Goal: Task Accomplishment & Management: Use online tool/utility

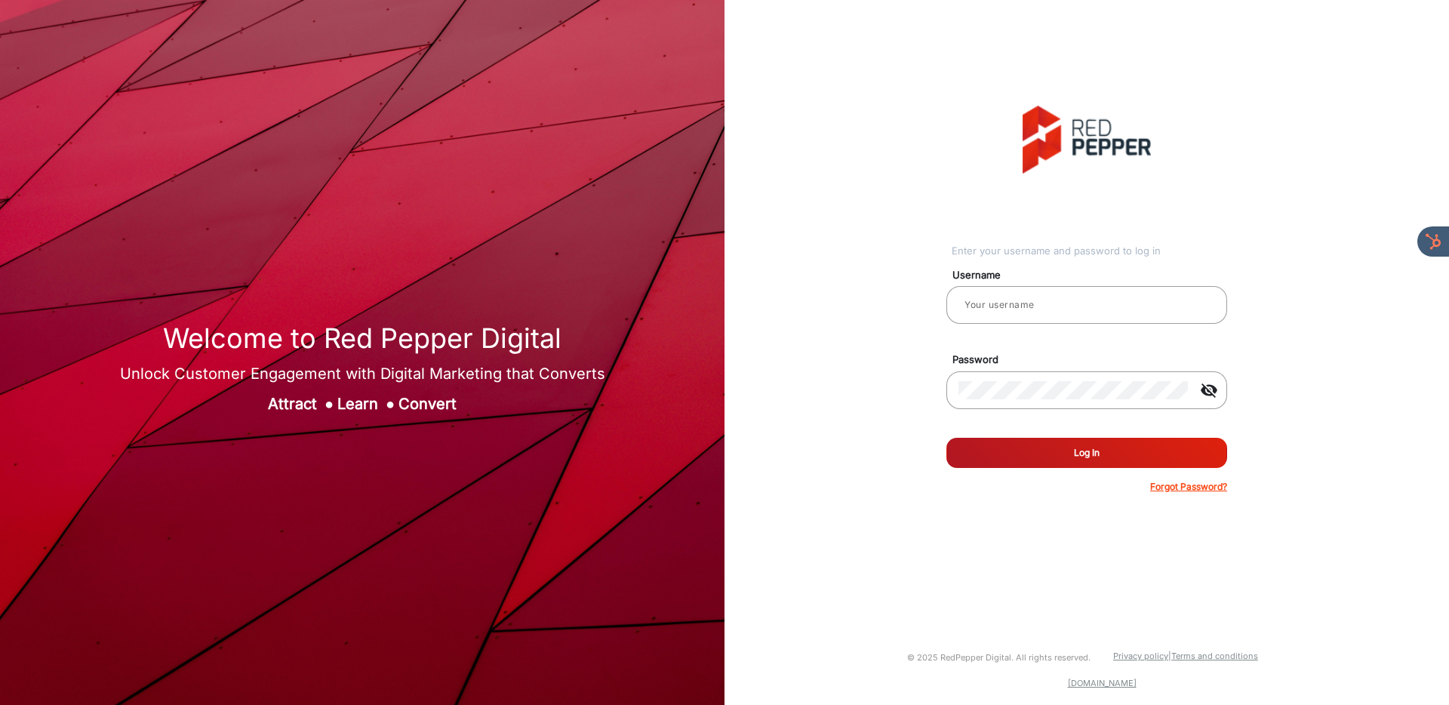
drag, startPoint x: 893, startPoint y: 322, endPoint x: 902, endPoint y: 320, distance: 9.2
click at [902, 320] on div "Enter your username and password to log in Username Password visibility_off Rem…" at bounding box center [1086, 299] width 747 height 599
click at [1023, 310] on input "email" at bounding box center [1087, 305] width 257 height 18
type input "[PERSON_NAME]"
click at [1064, 449] on button "Log In" at bounding box center [1087, 453] width 281 height 30
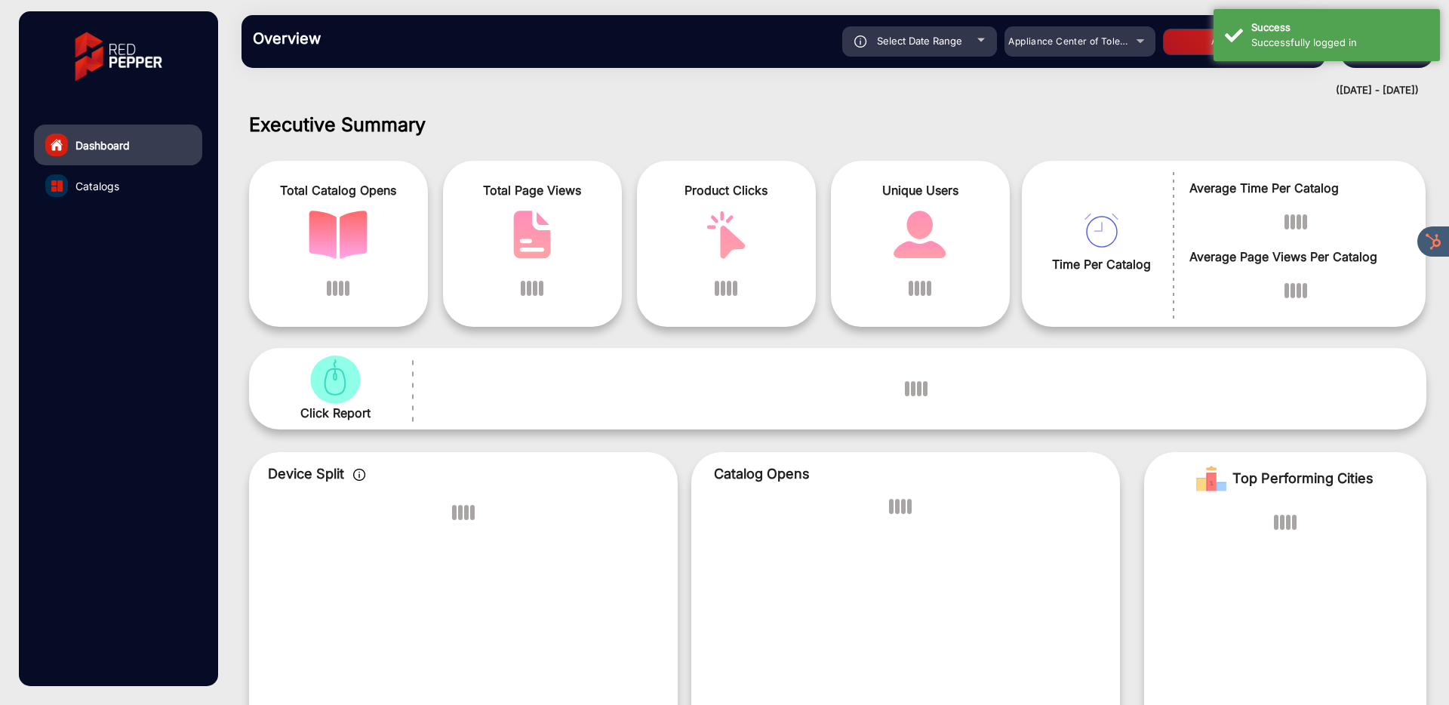
scroll to position [11, 0]
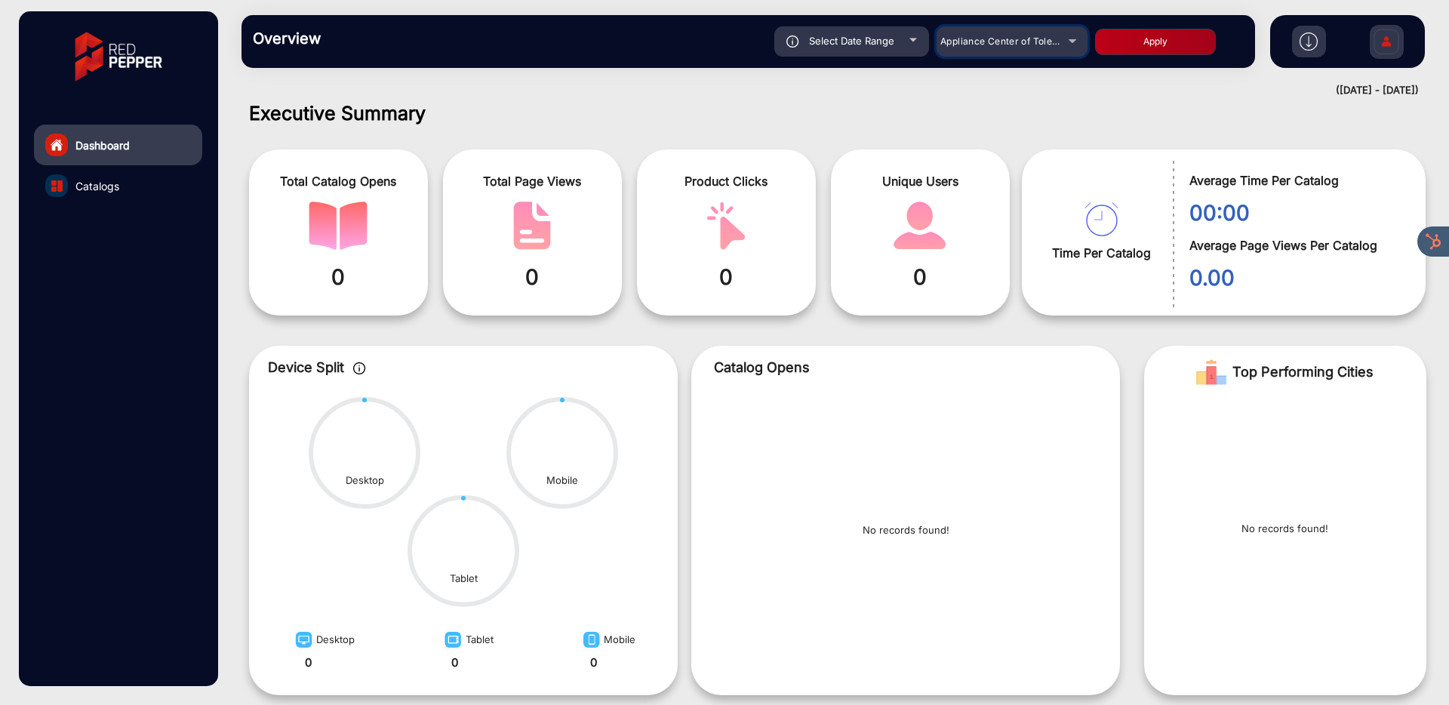
click at [985, 43] on span "Appliance Center of Toledo, Inc." at bounding box center [1013, 40] width 144 height 11
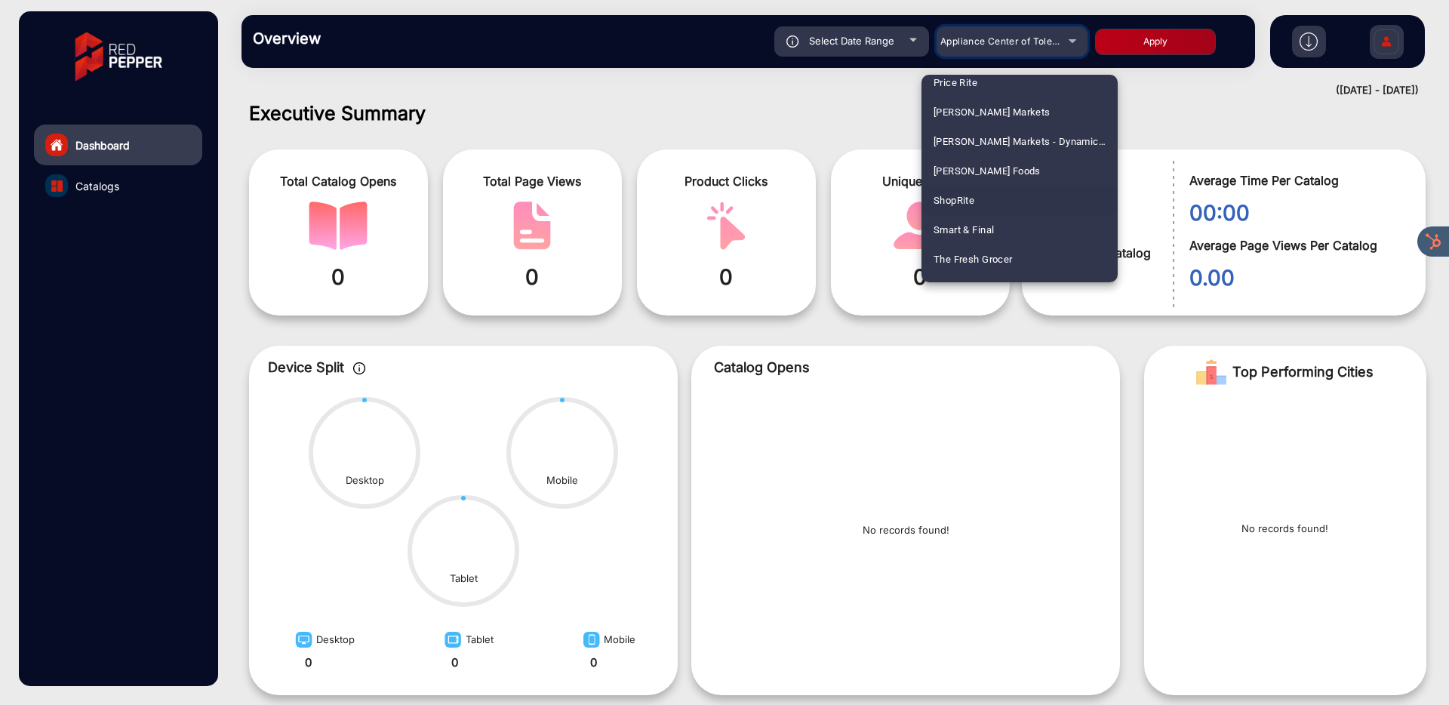
scroll to position [935, 0]
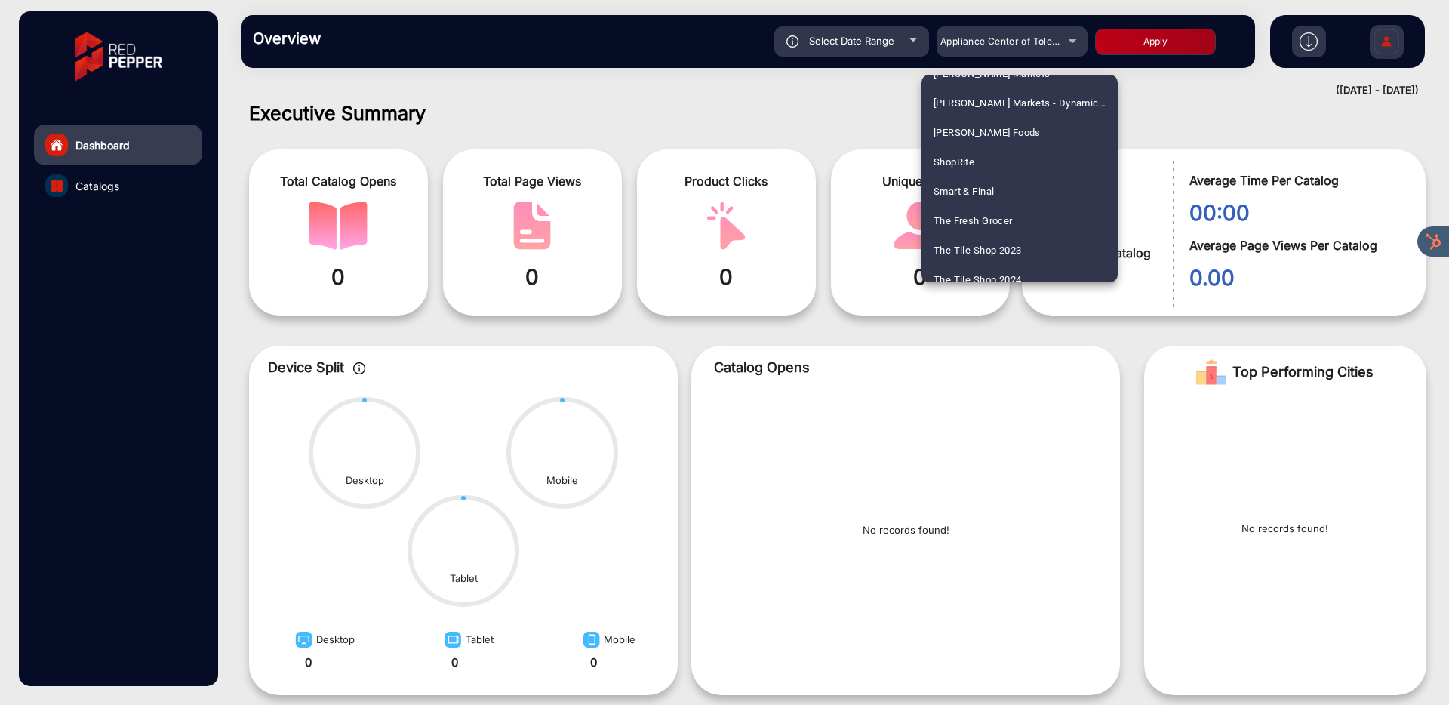
click at [955, 168] on span "ShopRite" at bounding box center [954, 161] width 41 height 29
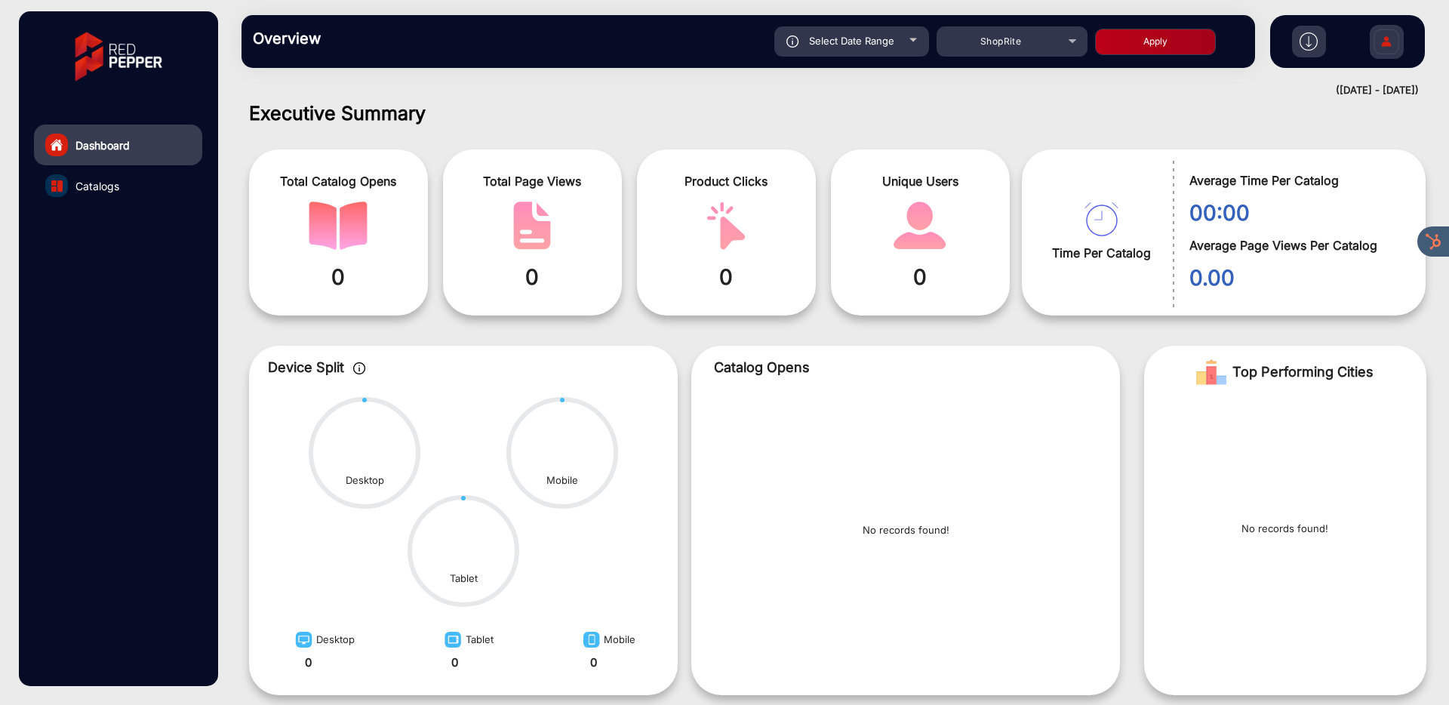
click at [1152, 43] on button "Apply" at bounding box center [1155, 42] width 121 height 26
type input "[DATE]"
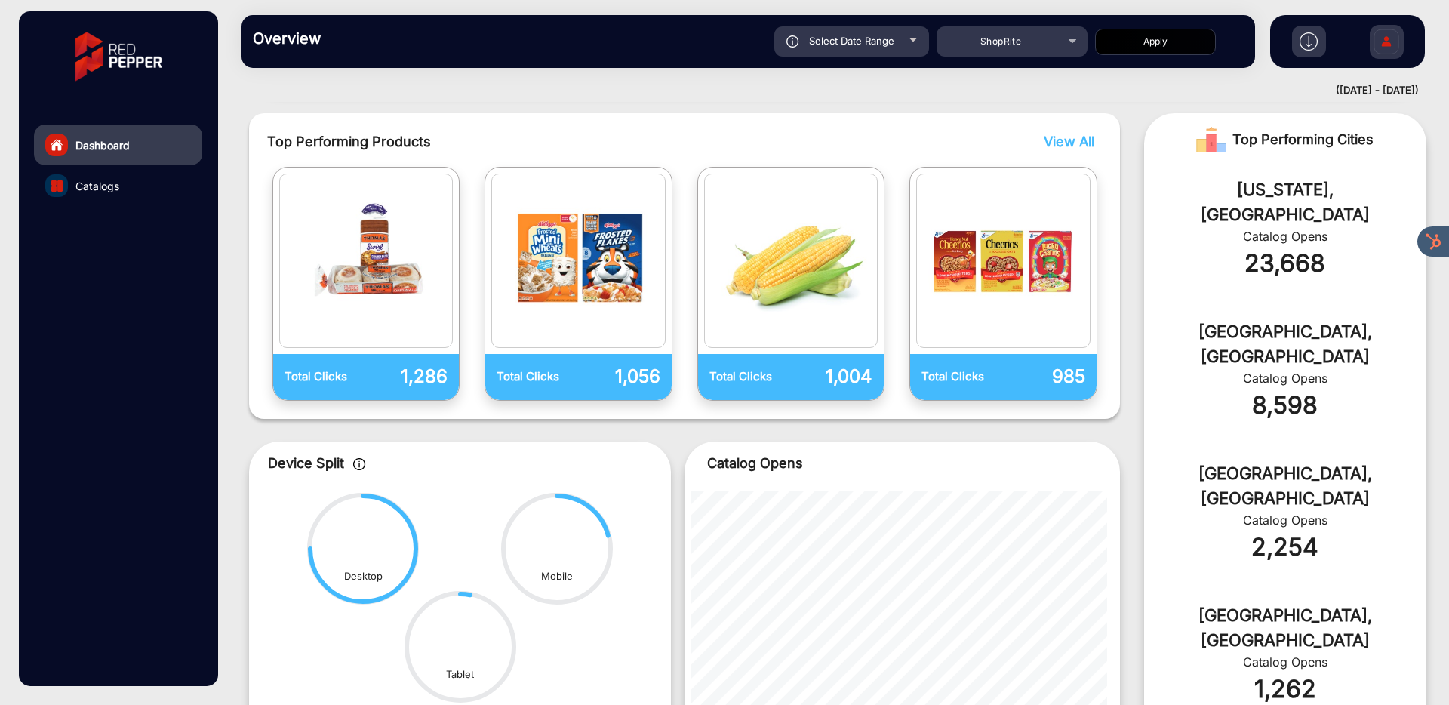
scroll to position [0, 0]
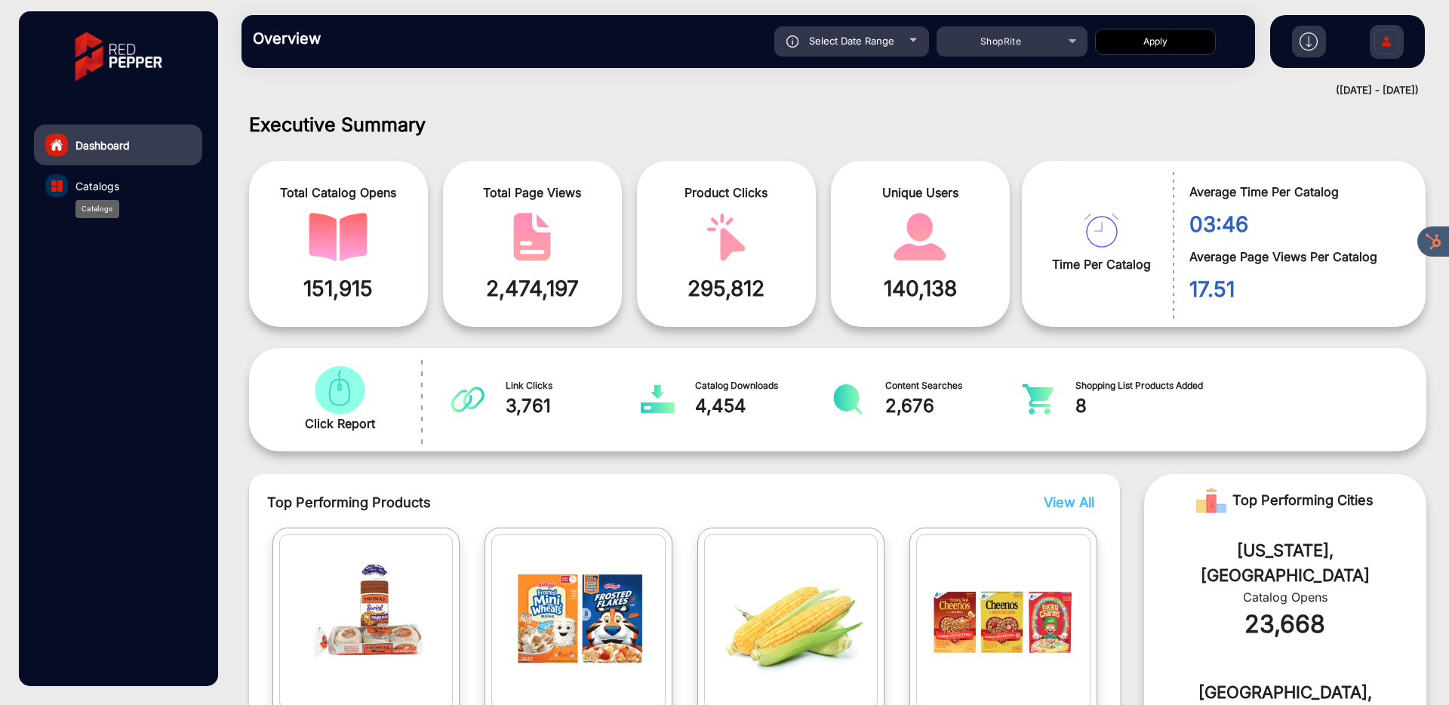
click at [90, 190] on span "Catalogs" at bounding box center [97, 186] width 44 height 16
click at [100, 183] on span "Catalogs" at bounding box center [97, 186] width 44 height 16
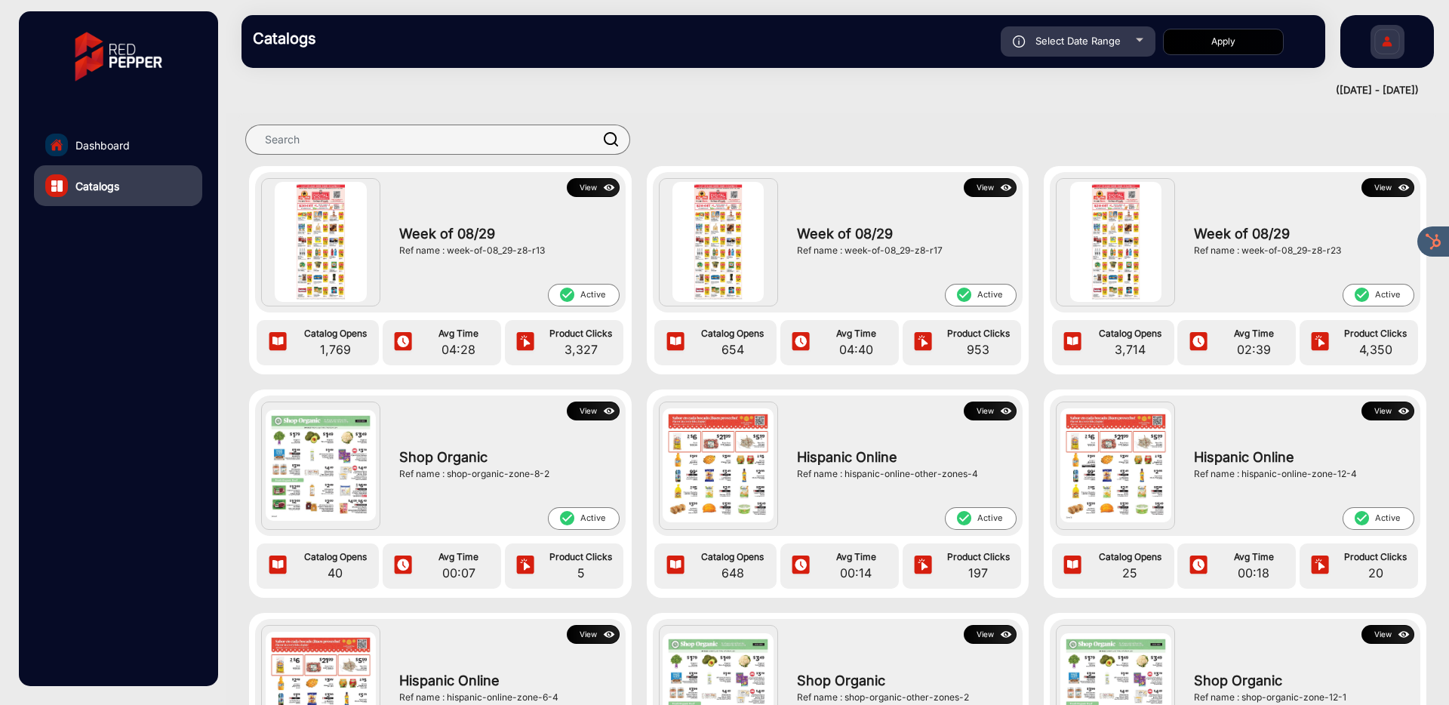
click at [578, 191] on button "View" at bounding box center [593, 187] width 53 height 19
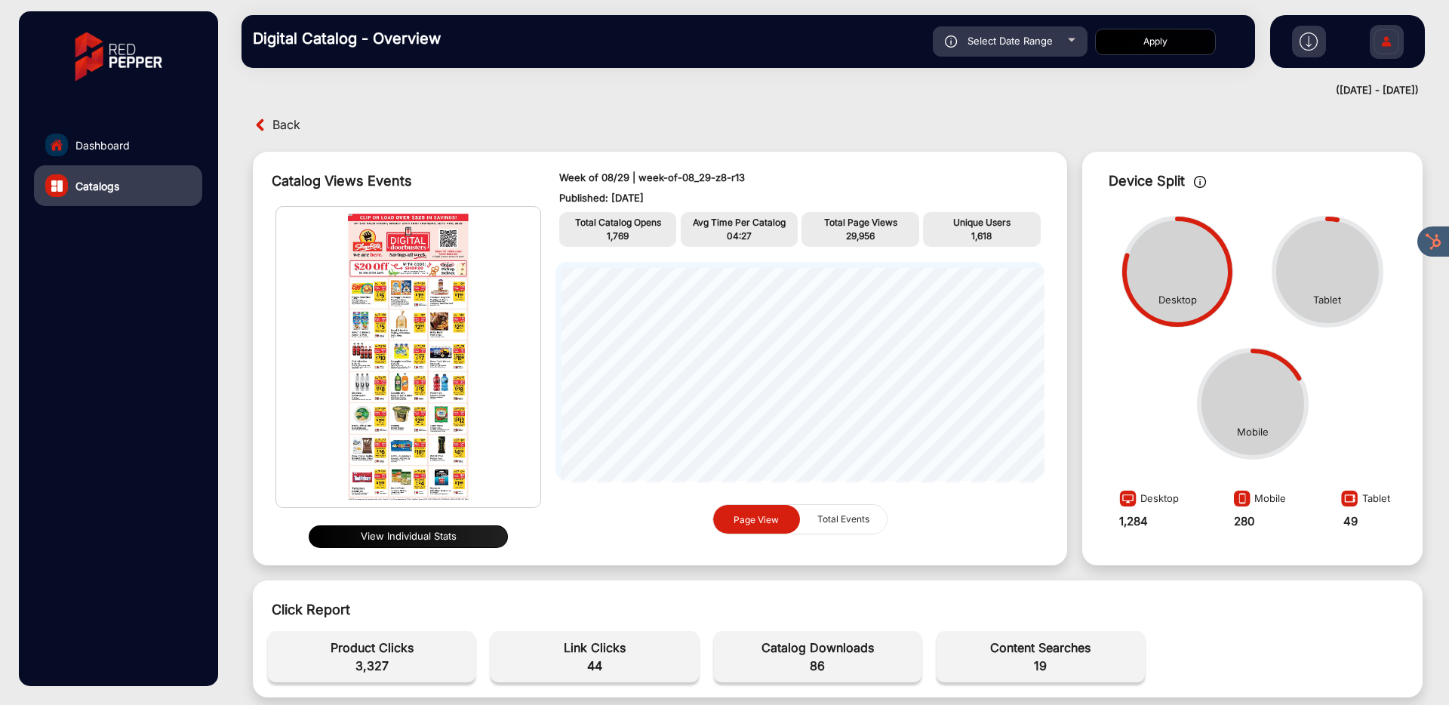
click at [416, 446] on img at bounding box center [408, 357] width 264 height 300
click at [397, 537] on button "View Individual Stats" at bounding box center [408, 536] width 199 height 23
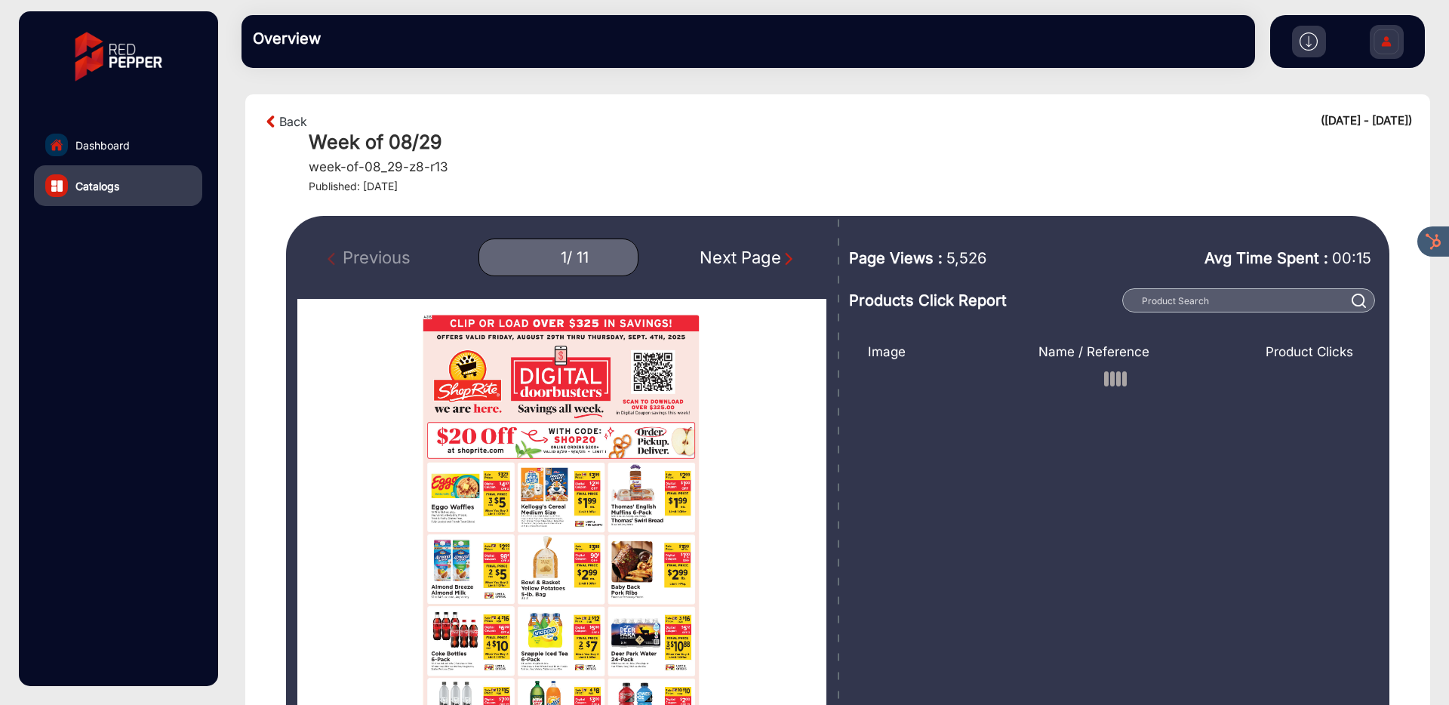
click at [738, 258] on div "Next Page" at bounding box center [748, 257] width 97 height 25
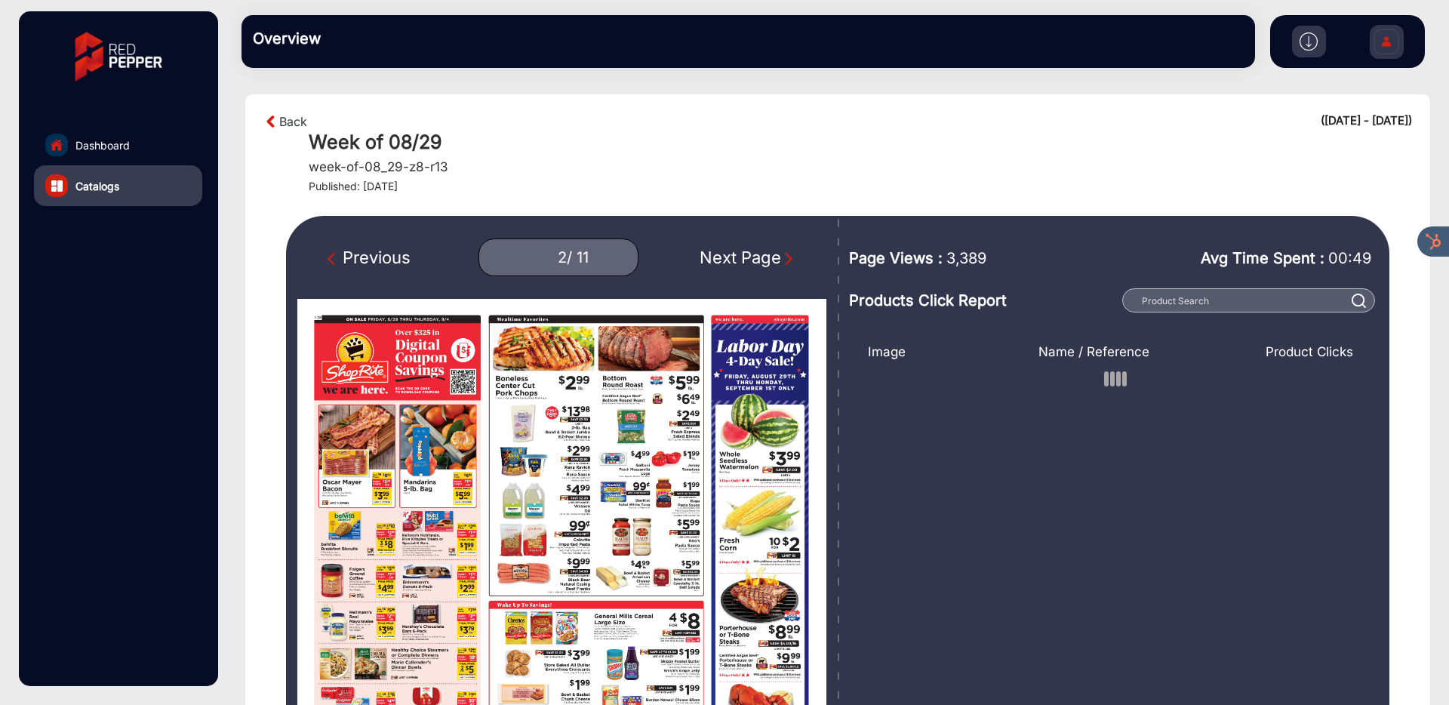
click at [738, 258] on div "Next Page" at bounding box center [748, 257] width 97 height 25
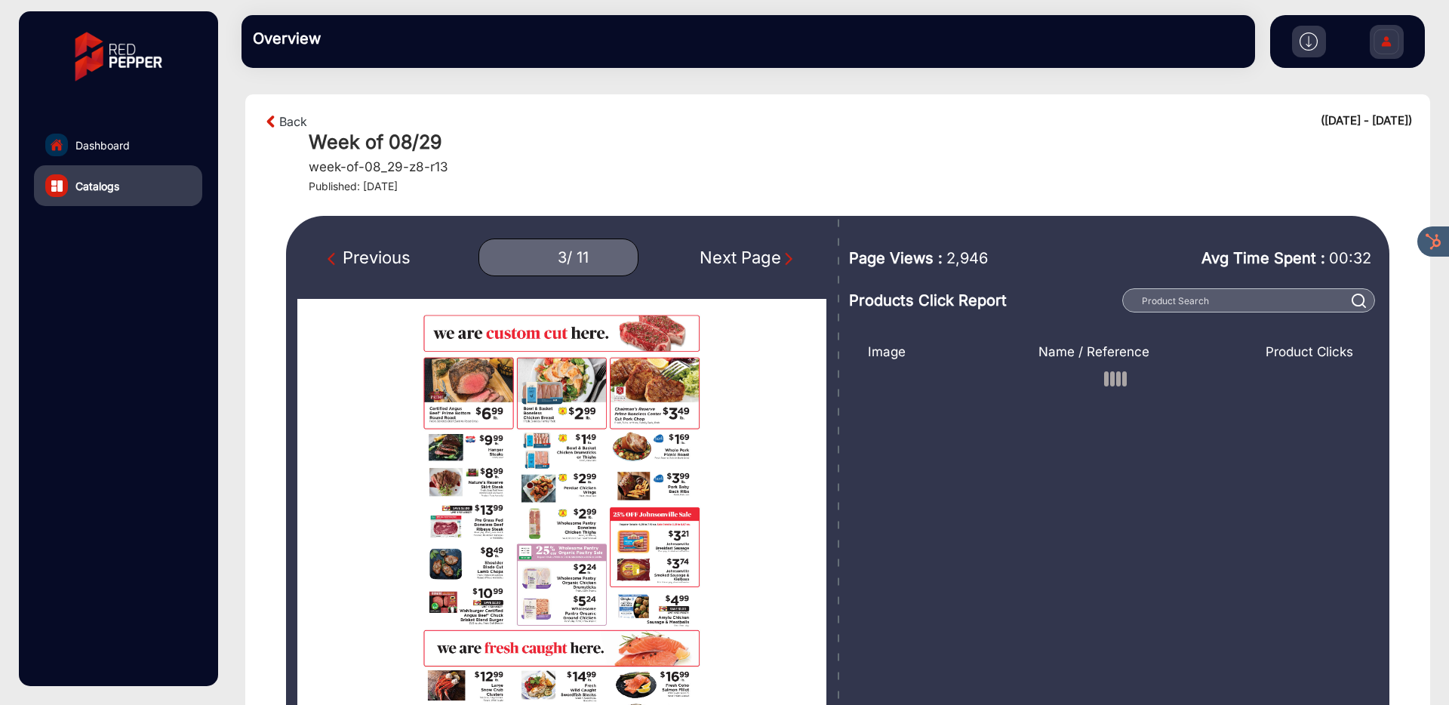
click at [738, 258] on div "Next Page" at bounding box center [748, 257] width 97 height 25
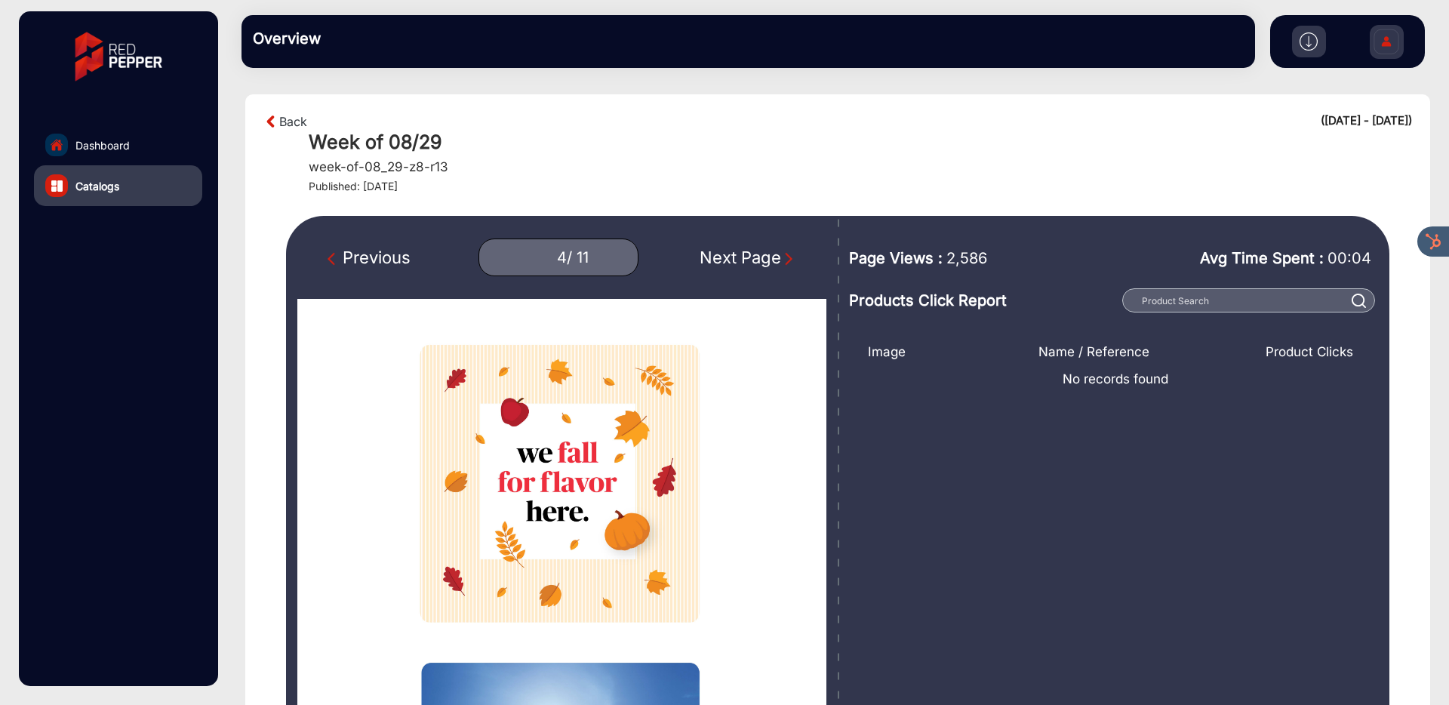
click at [732, 257] on div "Next Page" at bounding box center [748, 257] width 97 height 25
type input "5"
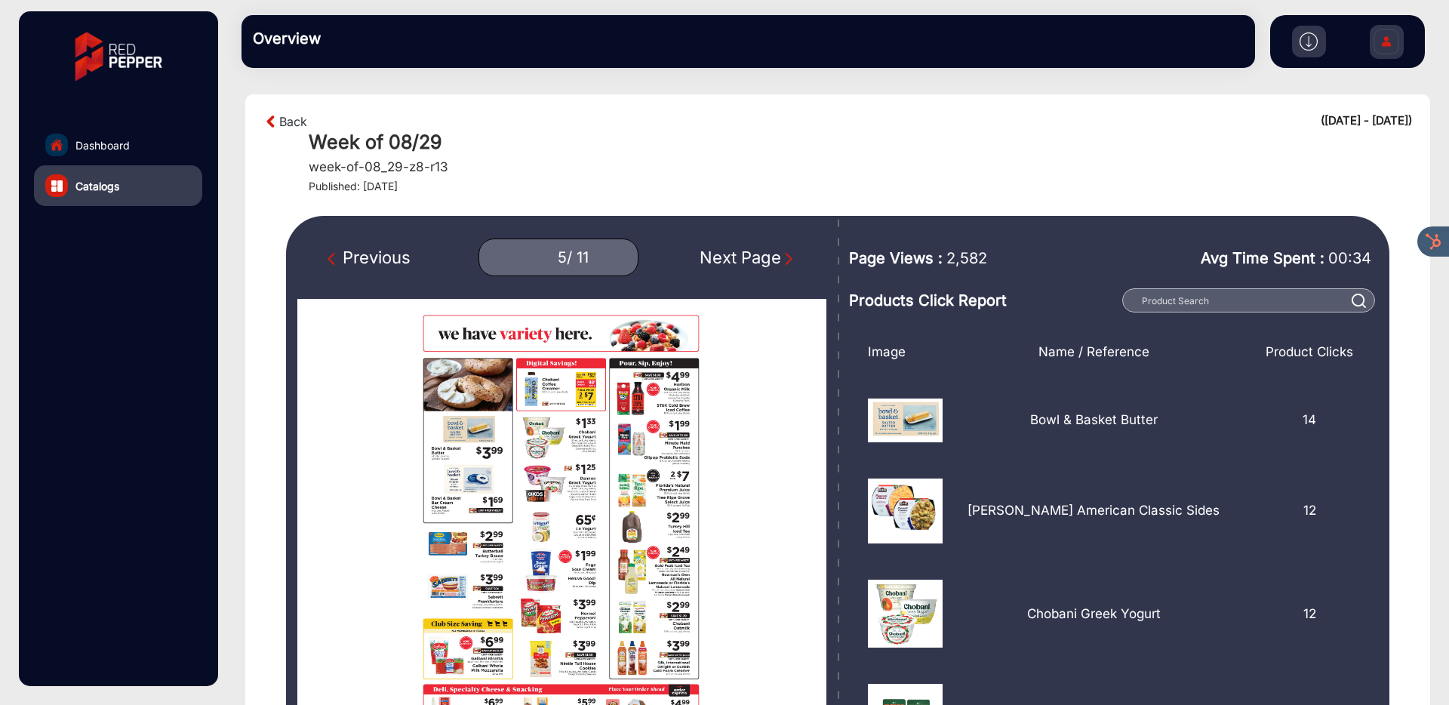
click at [278, 124] on img at bounding box center [271, 121] width 16 height 18
click at [284, 120] on link "Back" at bounding box center [293, 121] width 28 height 18
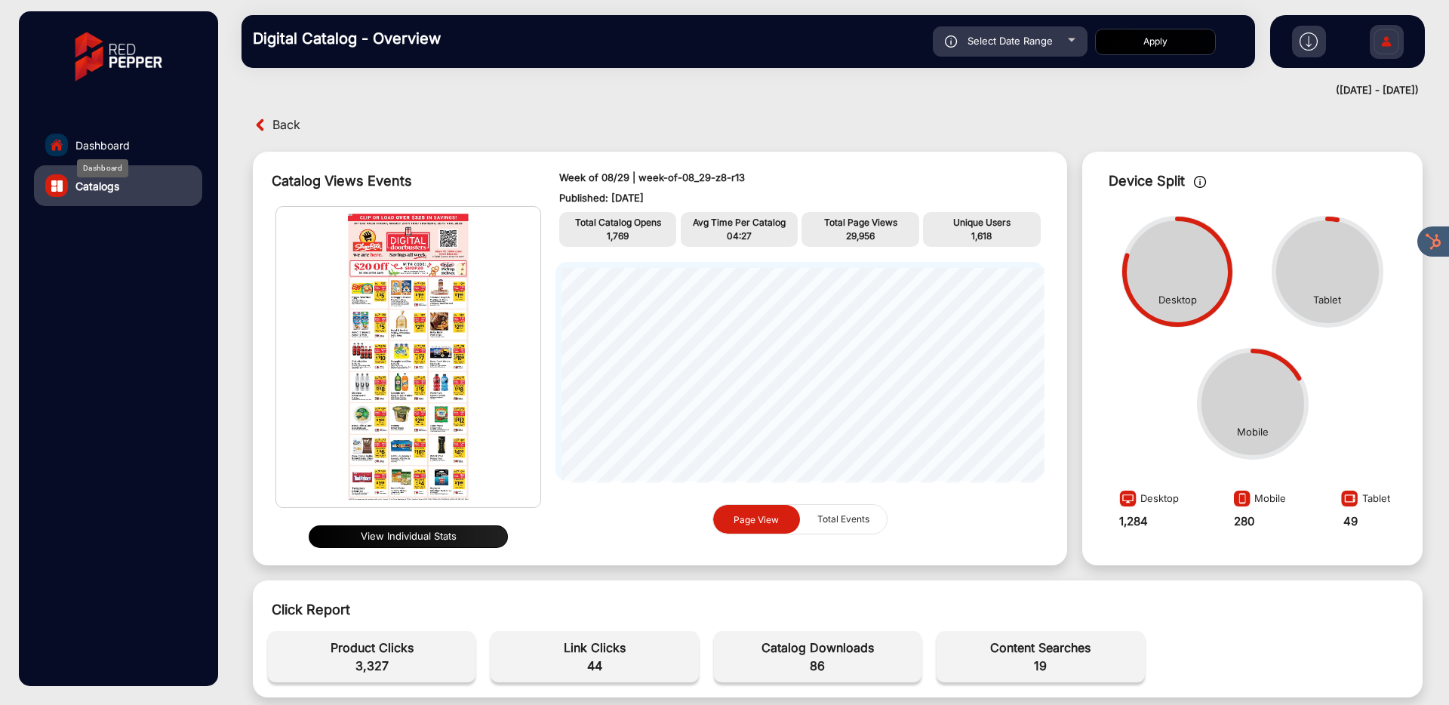
click at [105, 145] on span "Dashboard" at bounding box center [102, 145] width 54 height 16
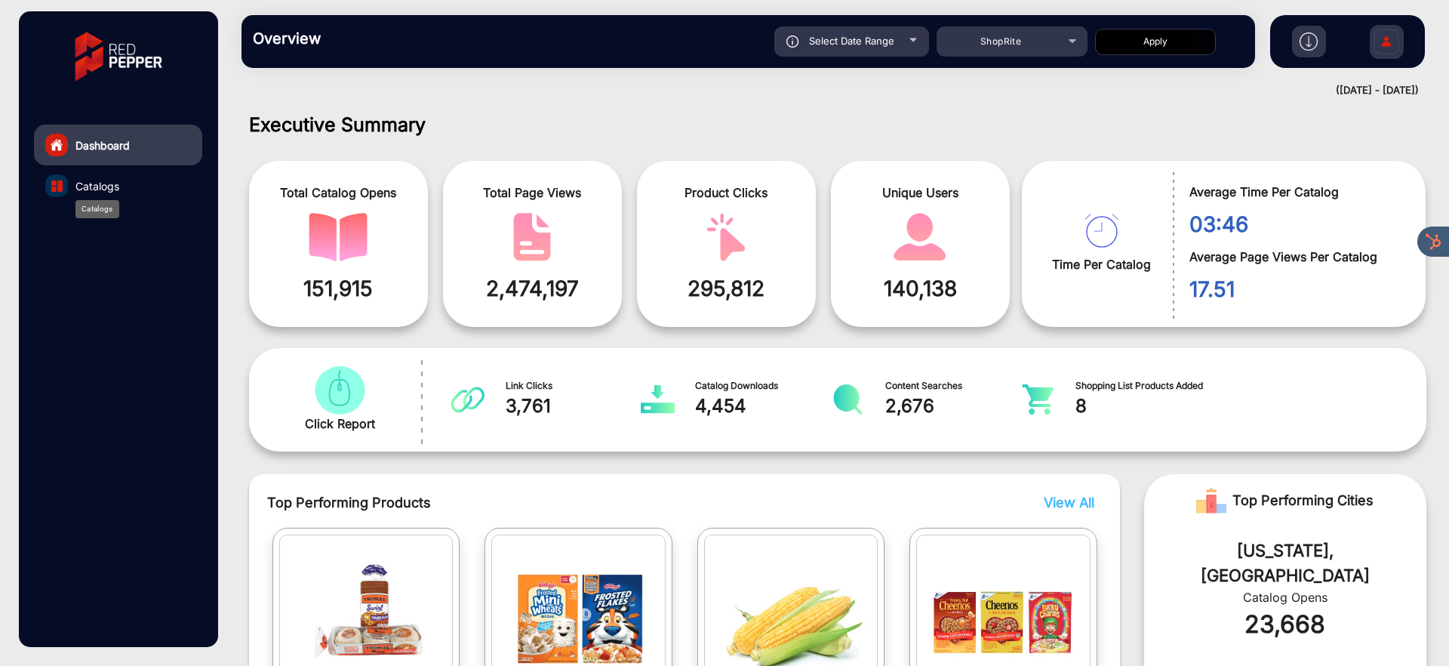
click at [92, 187] on span "Catalogs" at bounding box center [97, 186] width 44 height 16
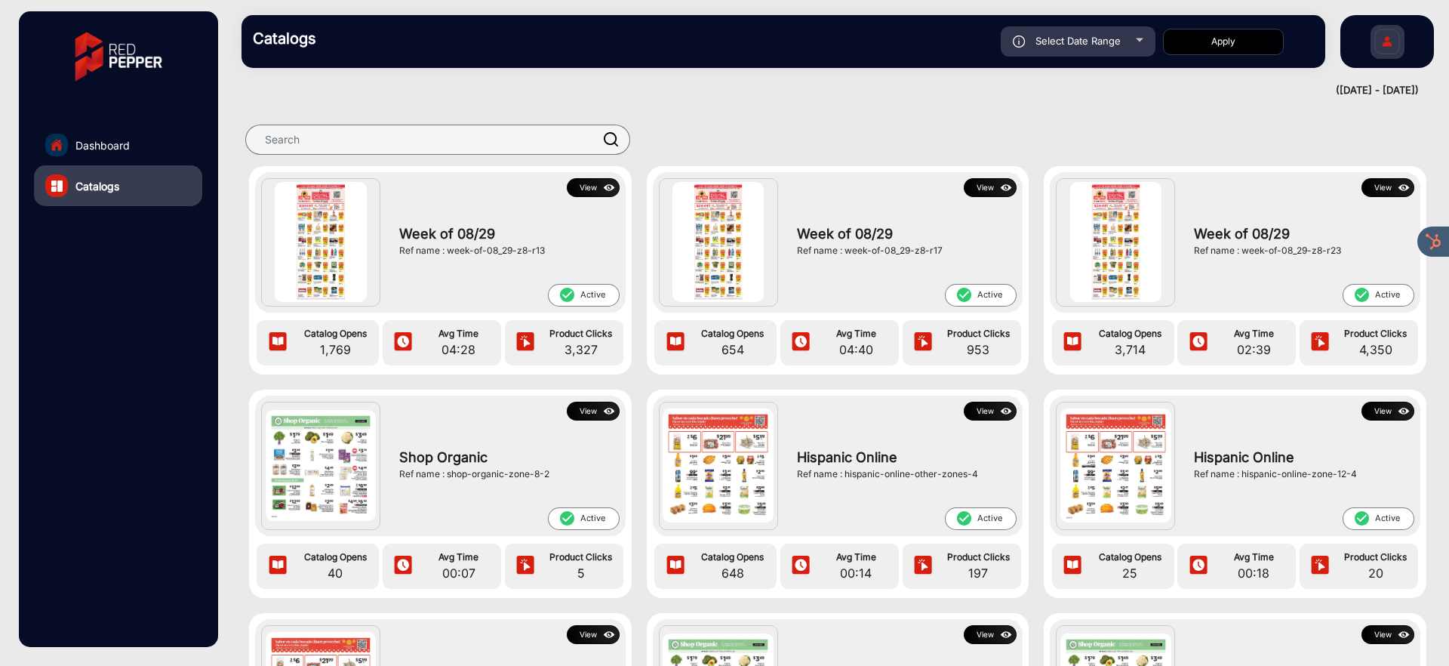
click at [583, 187] on button "View" at bounding box center [593, 187] width 53 height 19
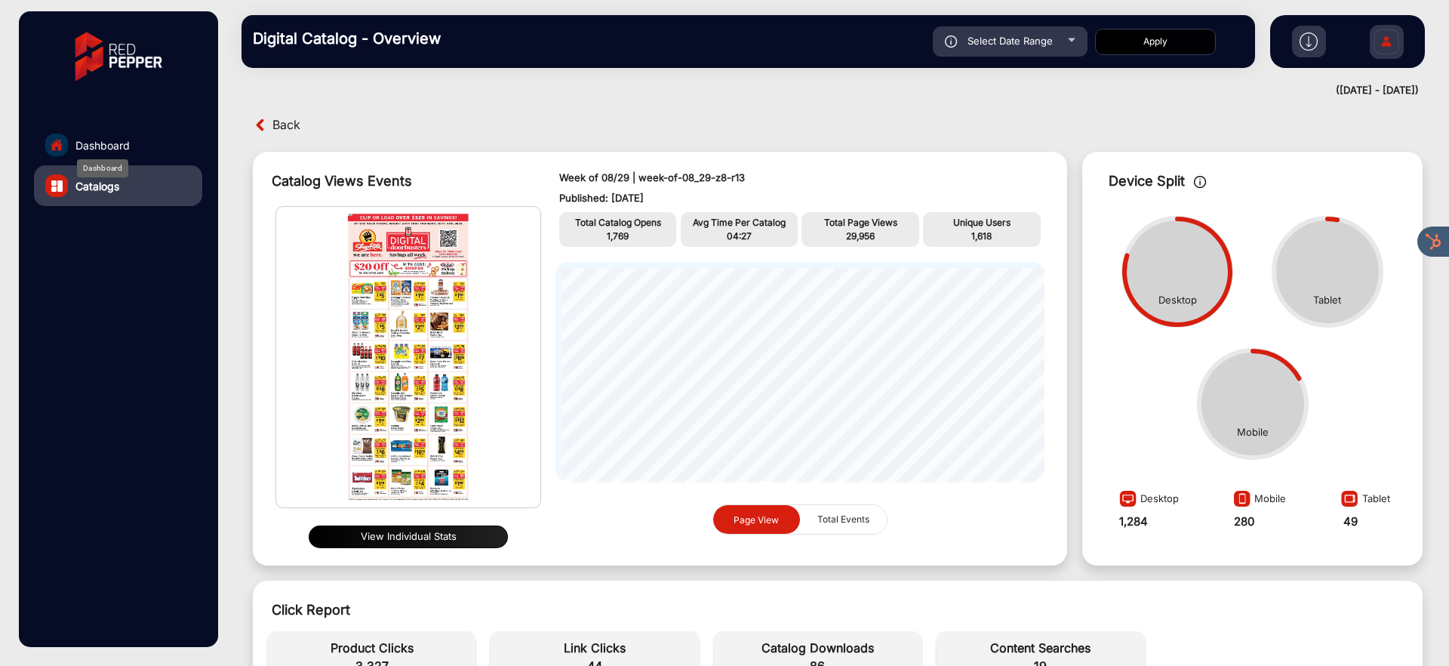
click at [116, 150] on span "Dashboard" at bounding box center [102, 145] width 54 height 16
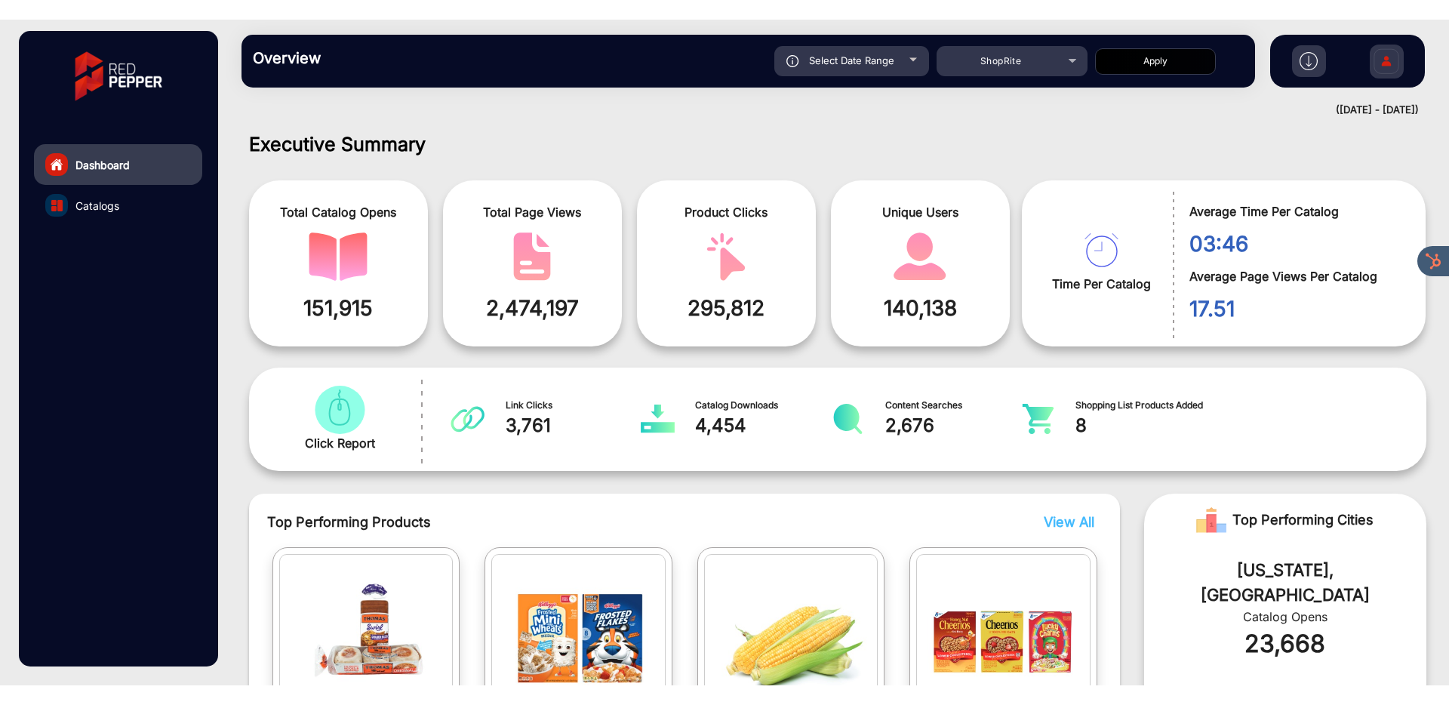
scroll to position [11, 0]
